Goal: Navigation & Orientation: Understand site structure

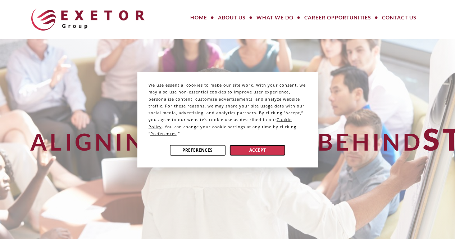
click at [268, 147] on button "Accept" at bounding box center [257, 150] width 55 height 10
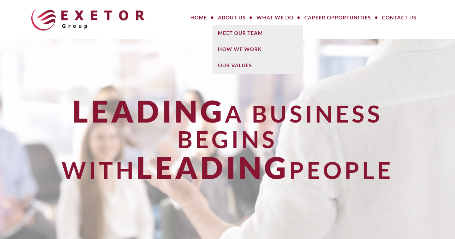
click at [224, 13] on link "About Us" at bounding box center [231, 17] width 38 height 14
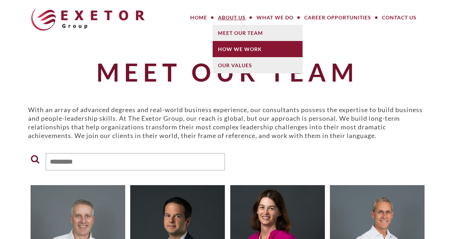
click at [230, 54] on link "How We Work" at bounding box center [257, 49] width 90 height 16
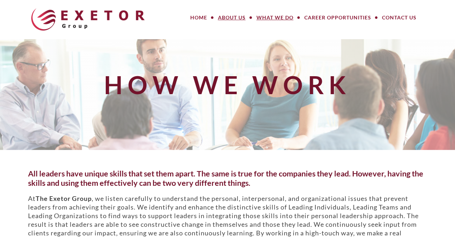
click at [280, 17] on link "What We Do" at bounding box center [275, 17] width 48 height 14
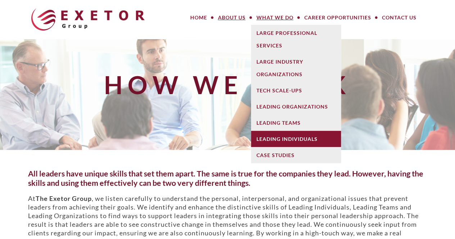
click at [265, 141] on link "Leading Individuals" at bounding box center [296, 139] width 90 height 16
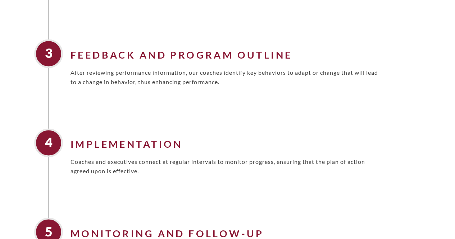
scroll to position [438, 0]
